Goal: Task Accomplishment & Management: Complete application form

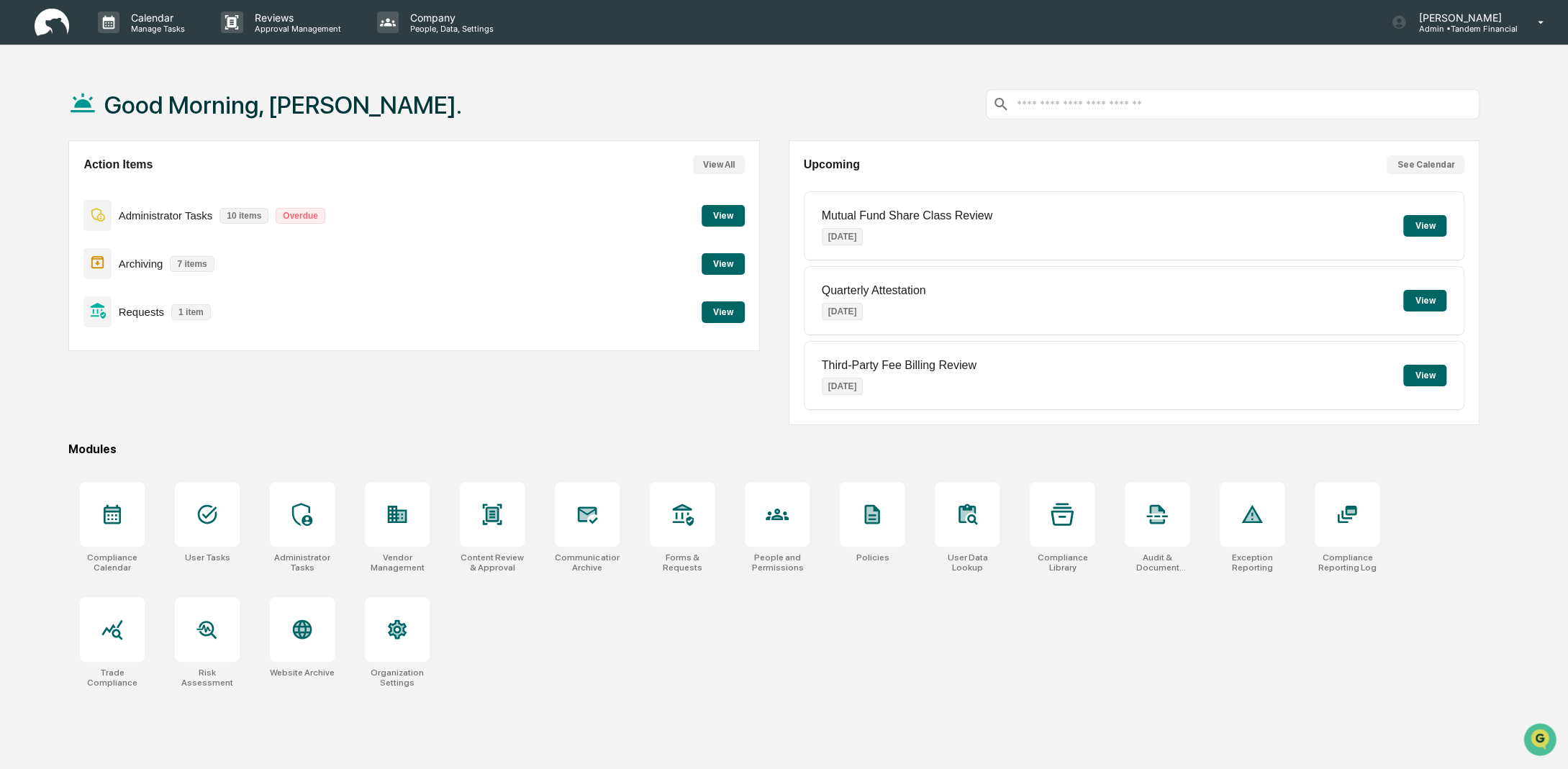
click at [727, 315] on button "View" at bounding box center [724, 312] width 44 height 22
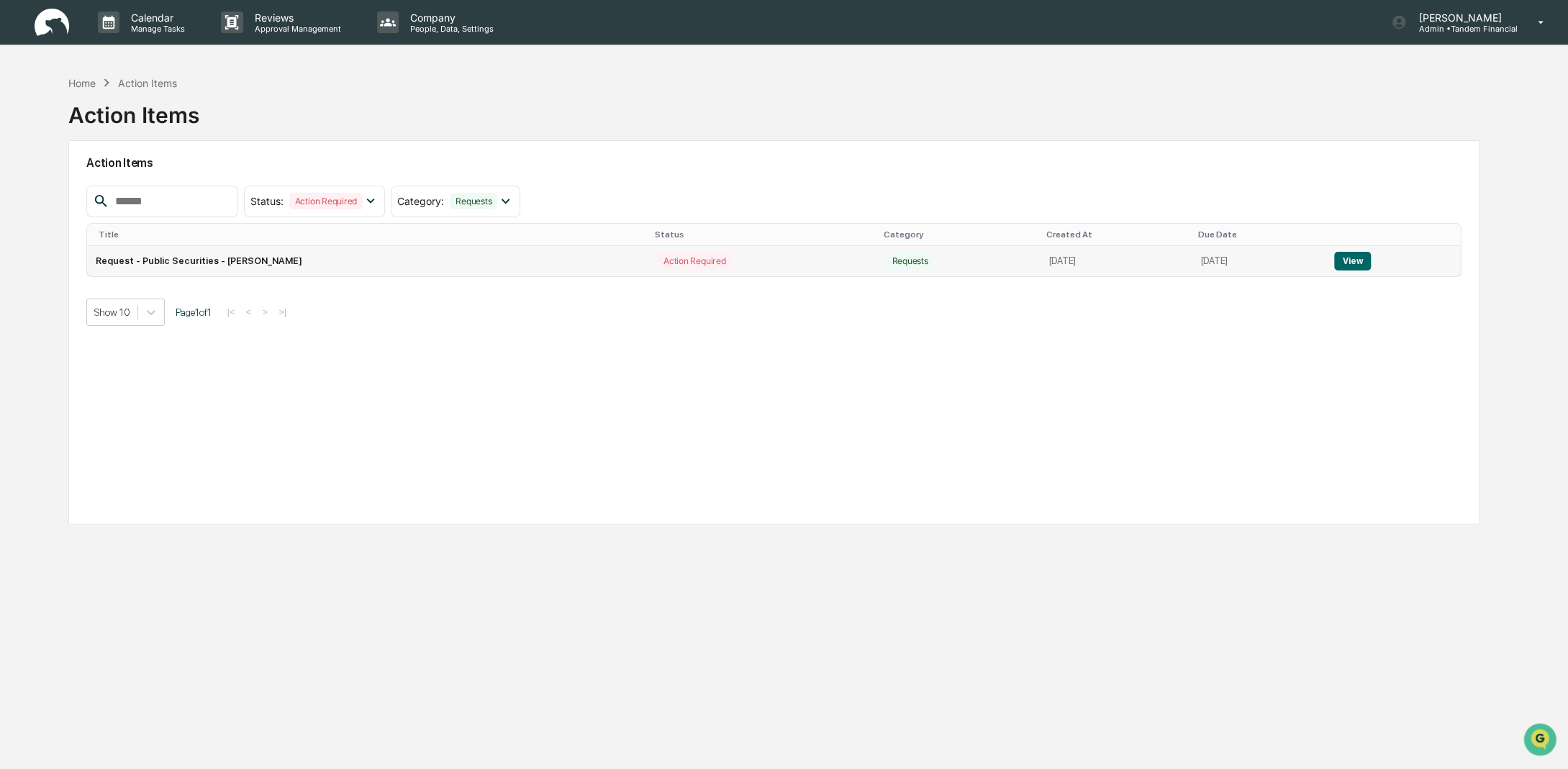
click at [1366, 258] on button "View" at bounding box center [1353, 261] width 37 height 18
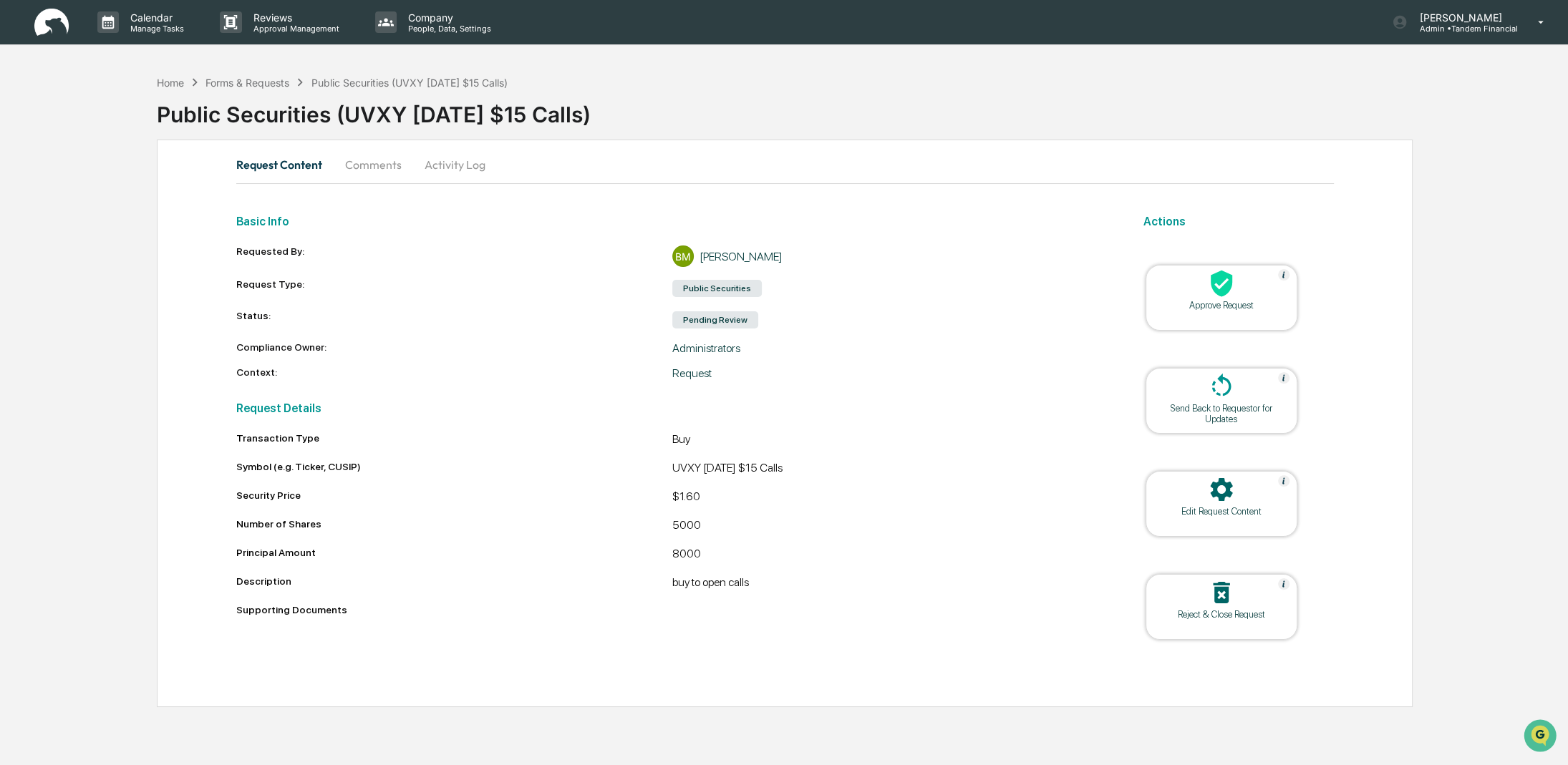
click at [1223, 287] on icon at bounding box center [1221, 284] width 22 height 27
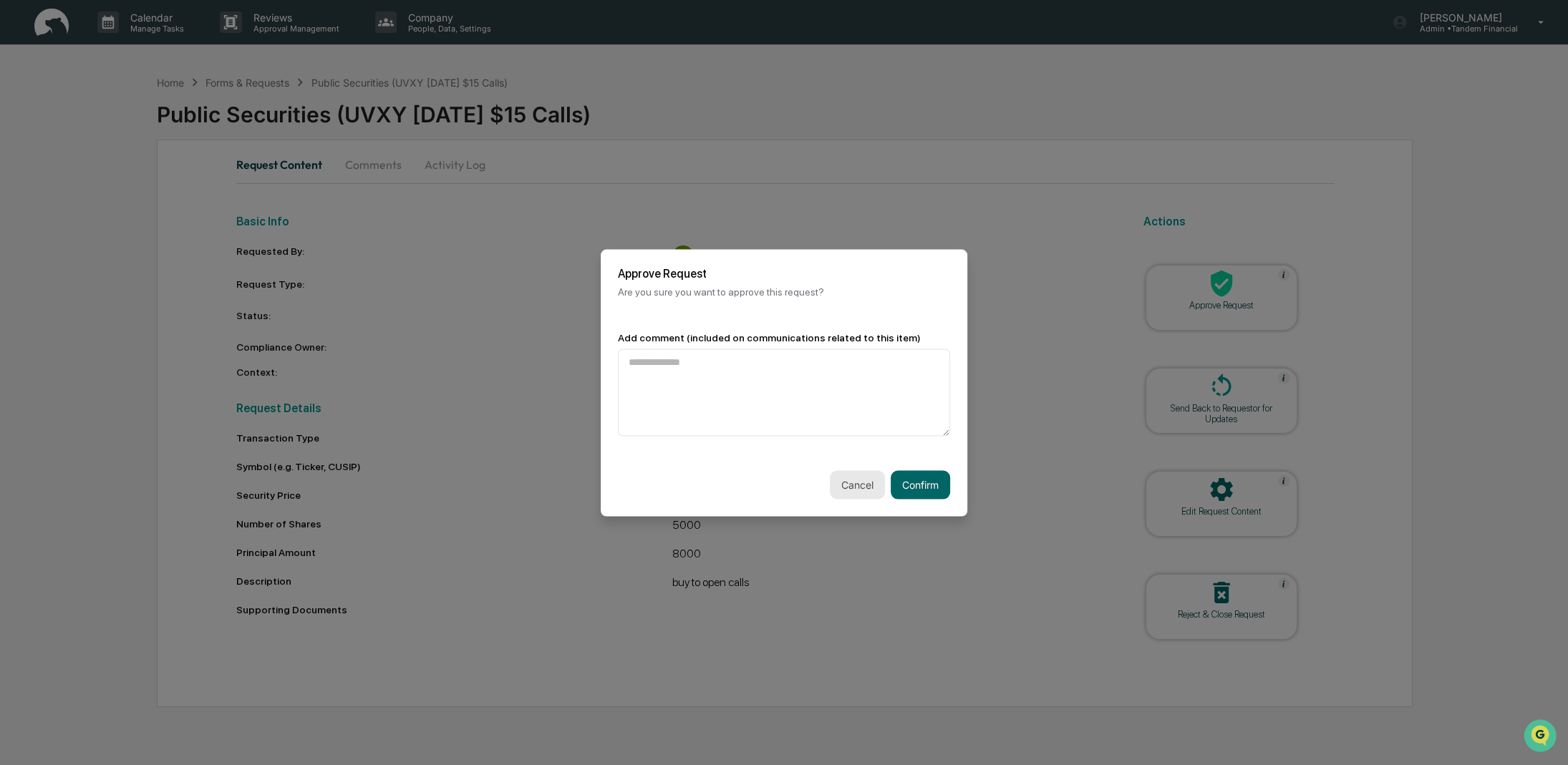
click at [859, 488] on button "Cancel" at bounding box center [857, 484] width 55 height 28
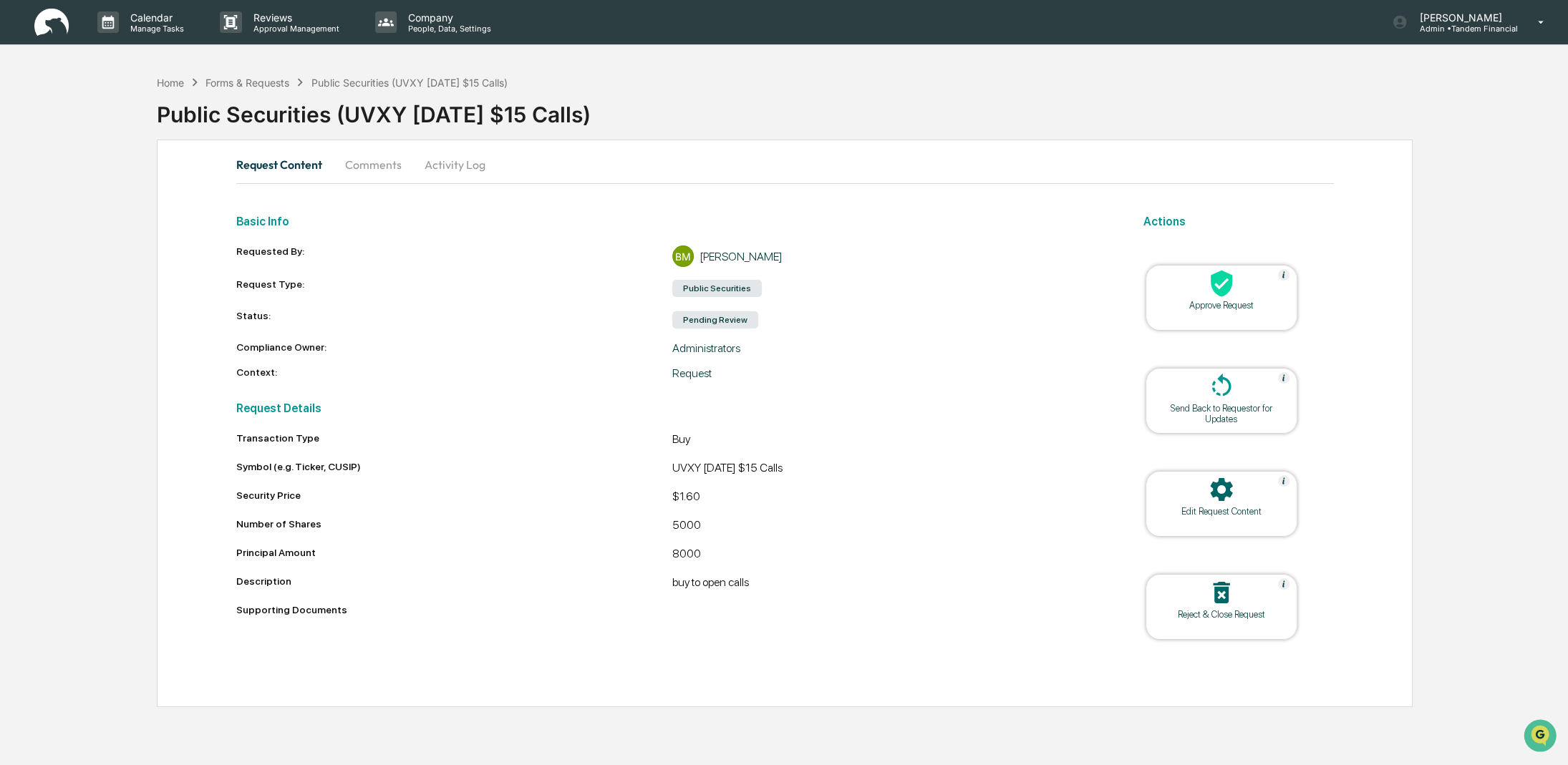
click at [1219, 280] on icon at bounding box center [1221, 284] width 22 height 27
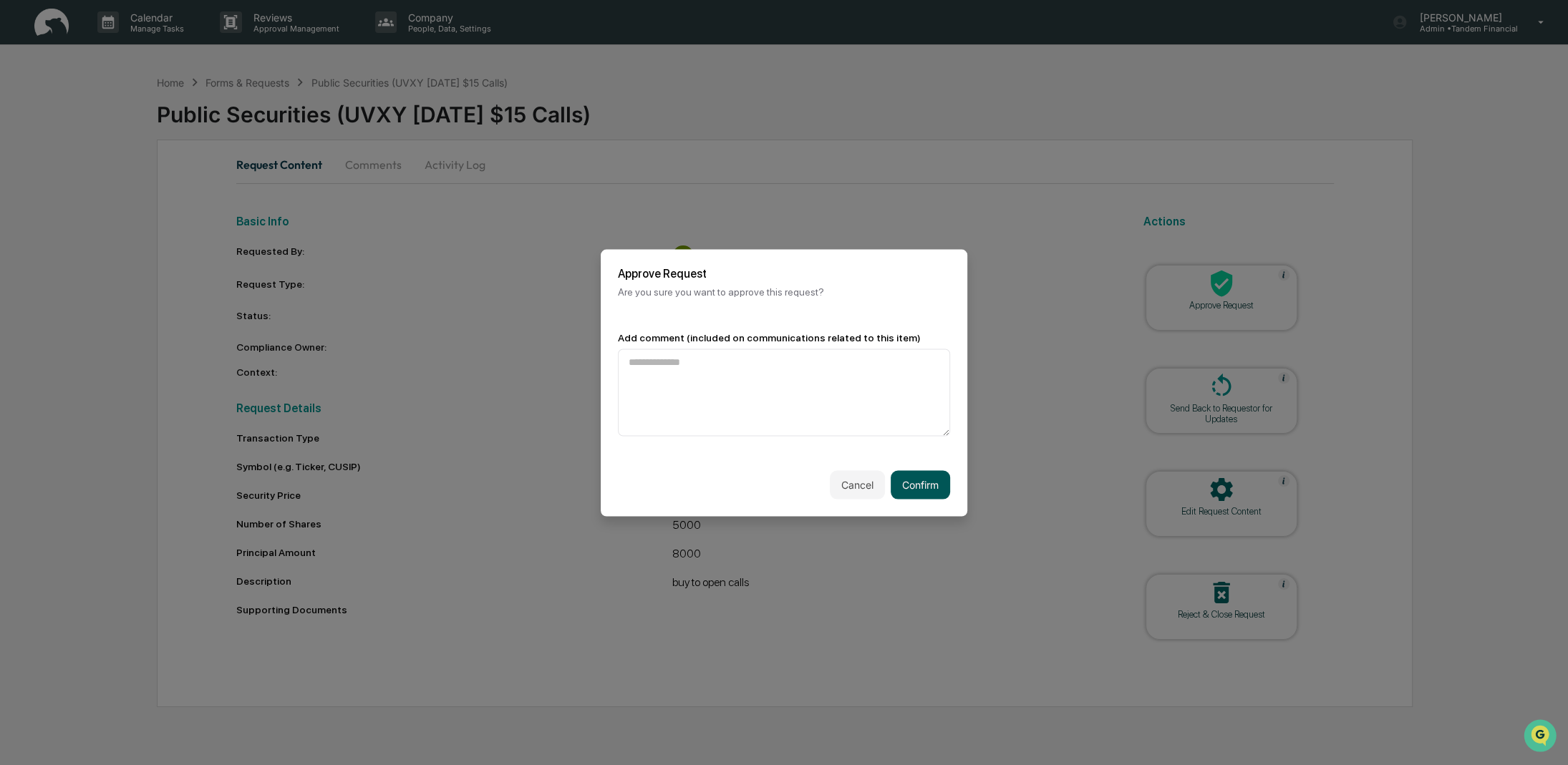
click at [909, 483] on button "Confirm" at bounding box center [920, 484] width 59 height 28
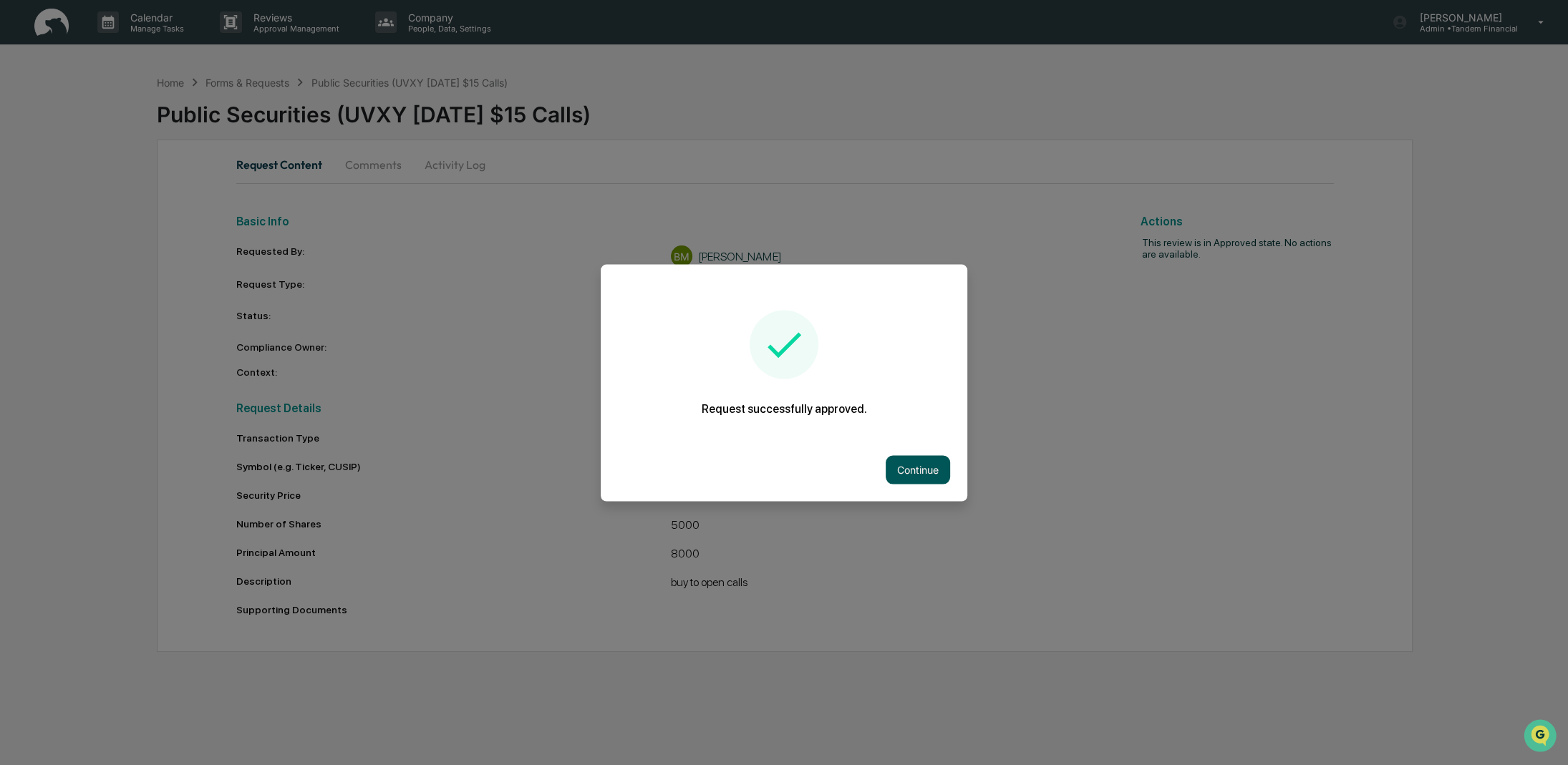
click at [930, 469] on button "Continue" at bounding box center [917, 469] width 64 height 28
